Goal: Task Accomplishment & Management: Complete application form

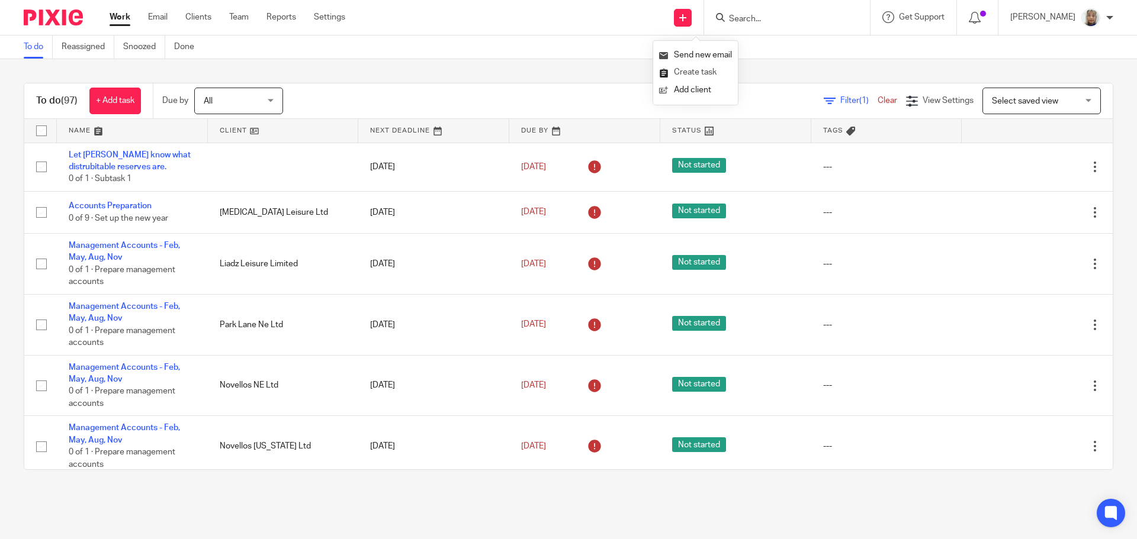
click at [703, 70] on link "Create task" at bounding box center [695, 72] width 73 height 17
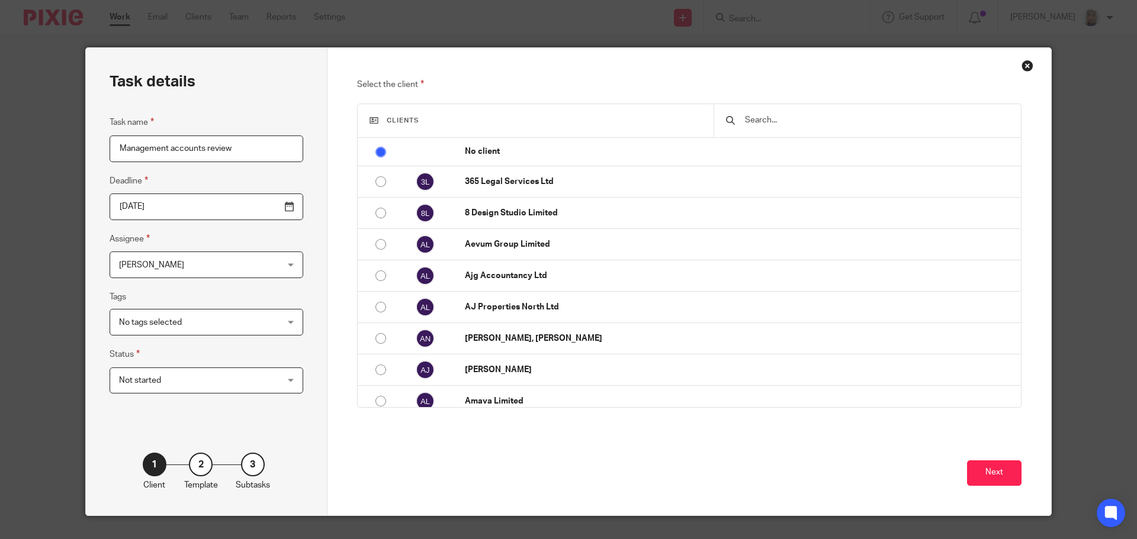
type input "Management accounts review"
click at [784, 119] on input "text" at bounding box center [876, 120] width 265 height 13
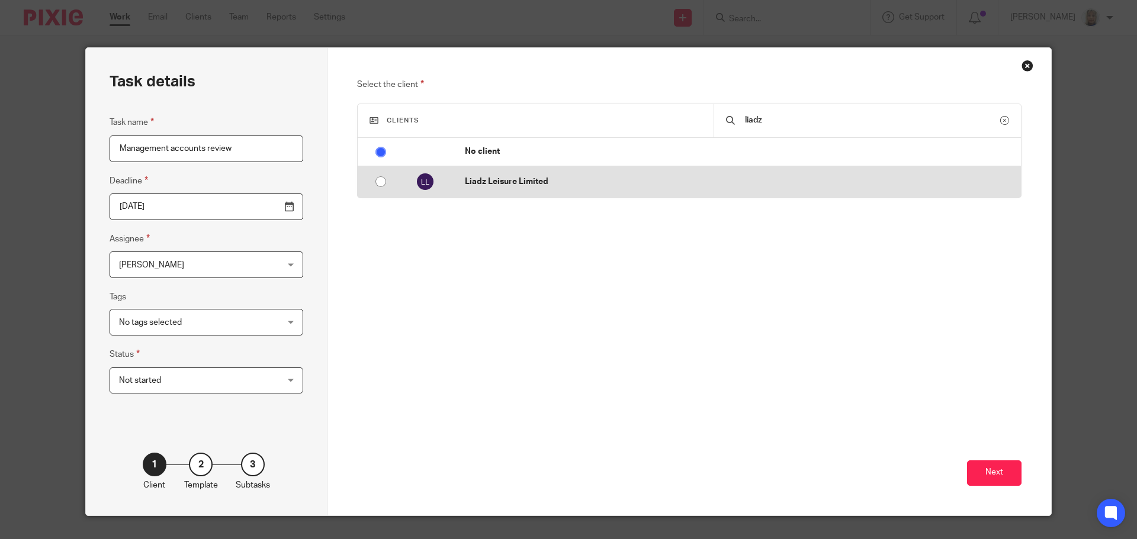
type input "liadz"
click at [643, 191] on td "Liadz Leisure Limited" at bounding box center [737, 181] width 568 height 31
radio input "false"
radio input "true"
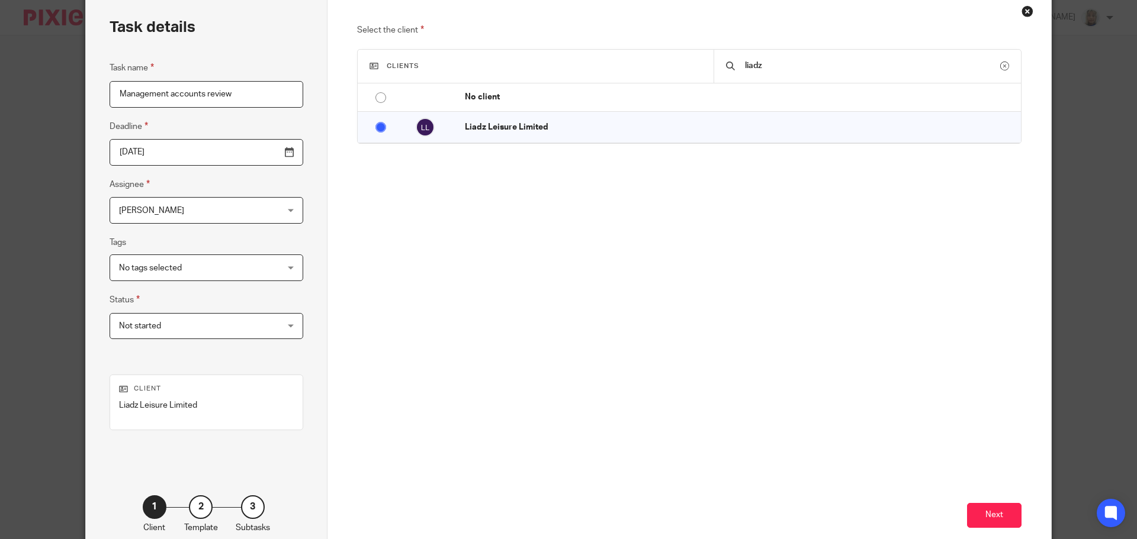
scroll to position [57, 0]
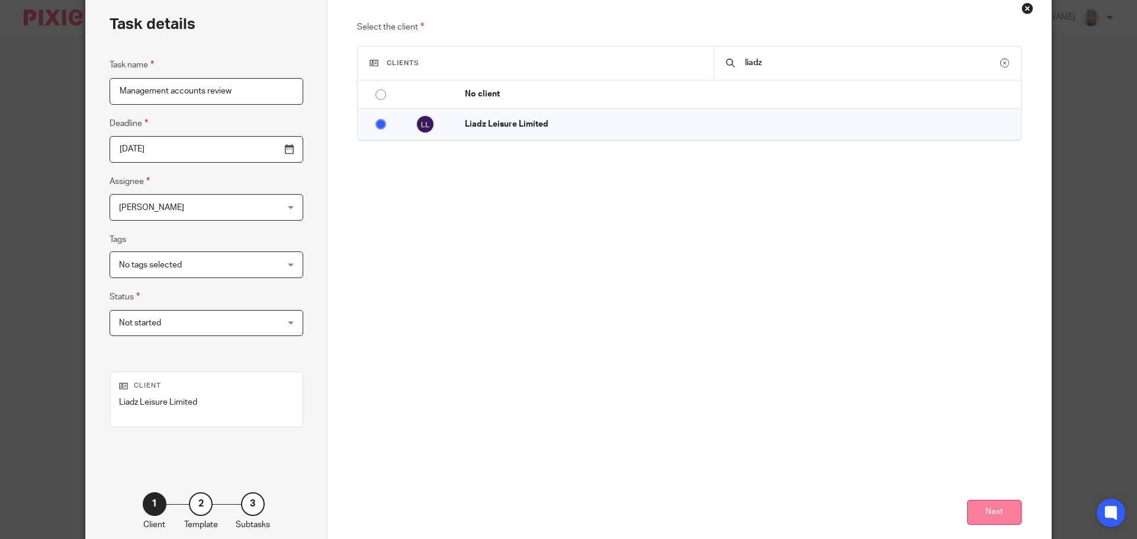
click at [1005, 503] on button "Next" at bounding box center [994, 512] width 54 height 25
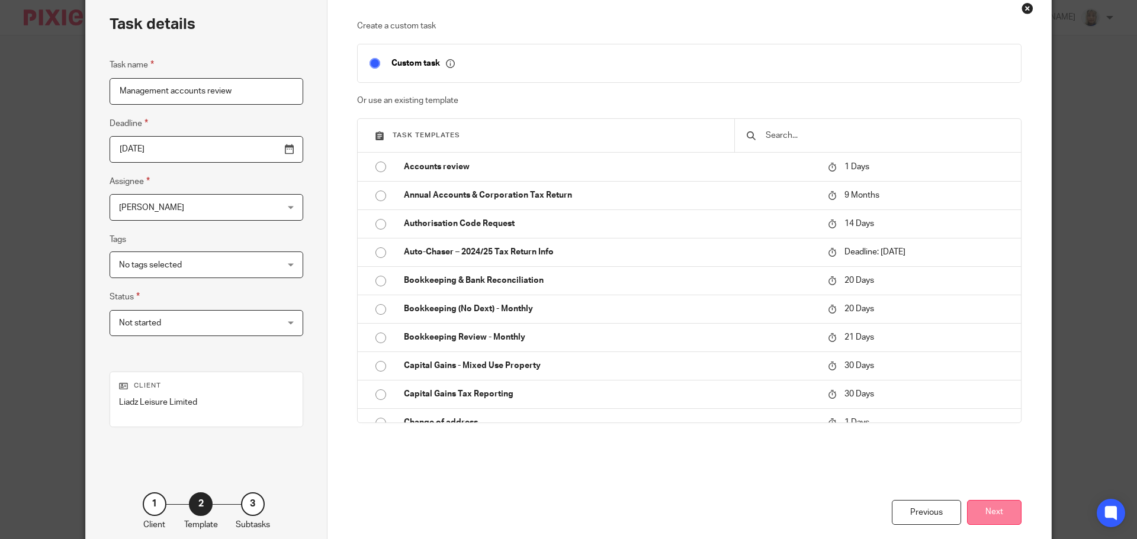
click at [999, 505] on button "Next" at bounding box center [994, 512] width 54 height 25
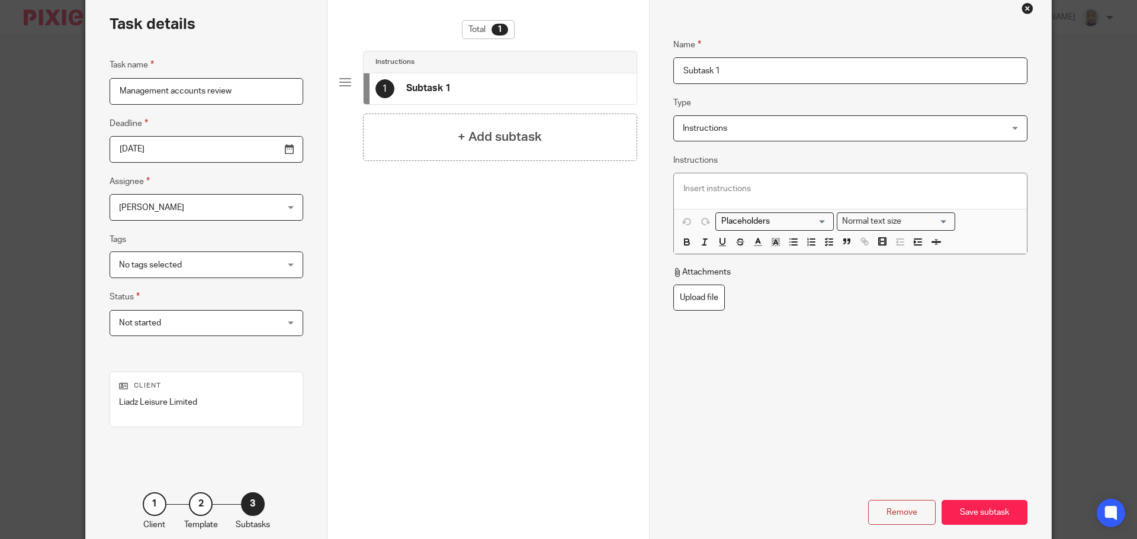
click at [999, 505] on div "Save subtask" at bounding box center [984, 512] width 86 height 25
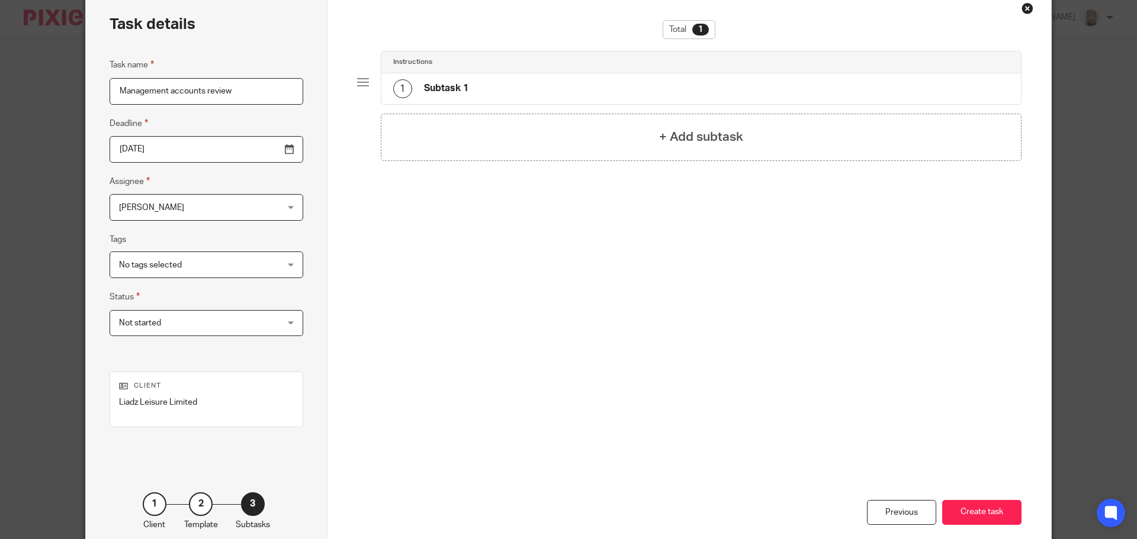
click at [999, 505] on button "Create task" at bounding box center [981, 512] width 79 height 25
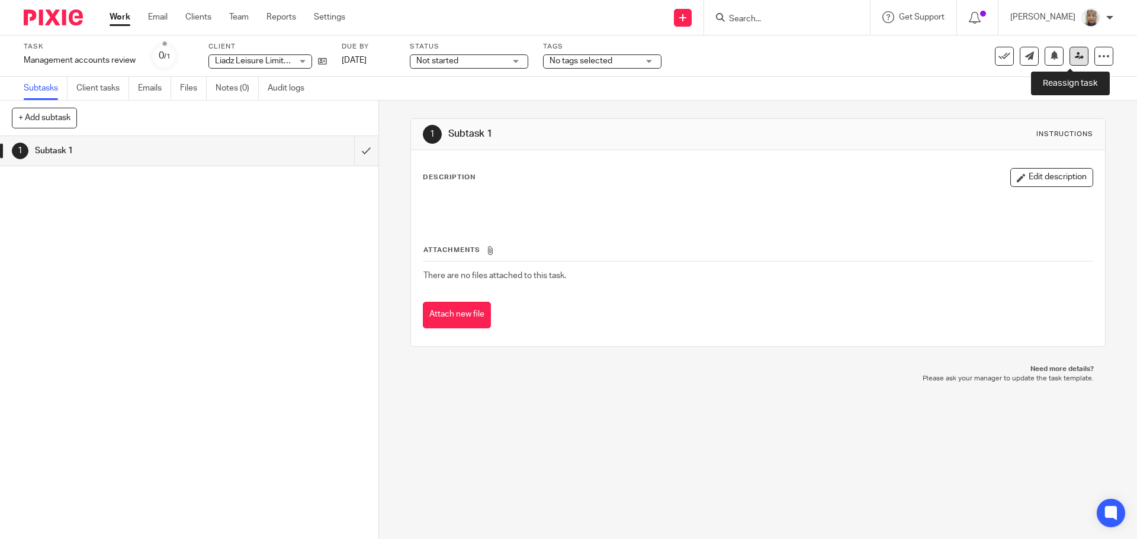
click at [1069, 61] on link at bounding box center [1078, 56] width 19 height 19
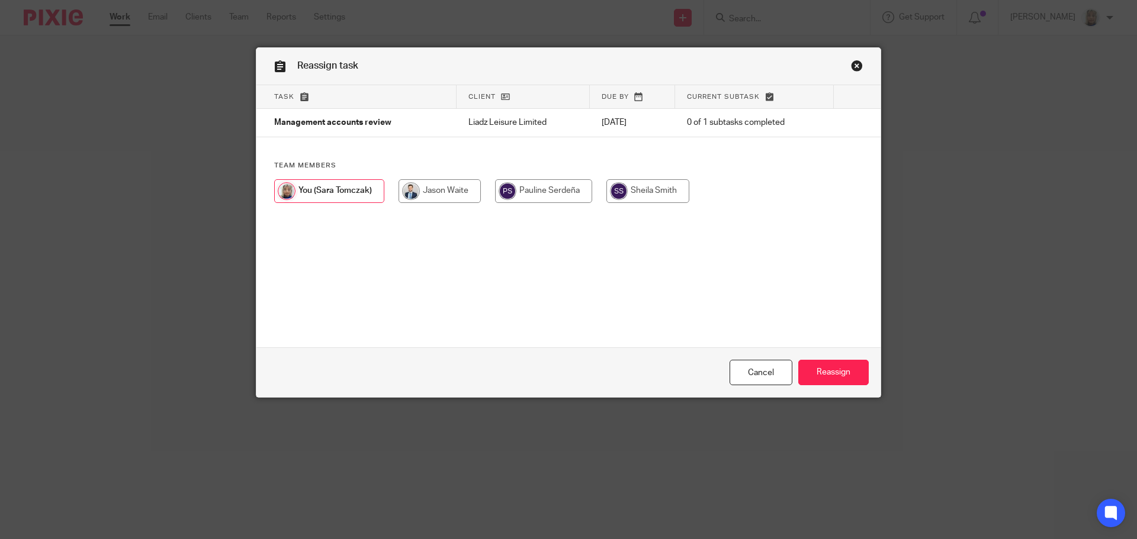
click at [450, 193] on input "radio" at bounding box center [439, 191] width 82 height 24
radio input "true"
click at [809, 376] on input "Reassign" at bounding box center [833, 372] width 70 height 25
